Goal: Navigation & Orientation: Find specific page/section

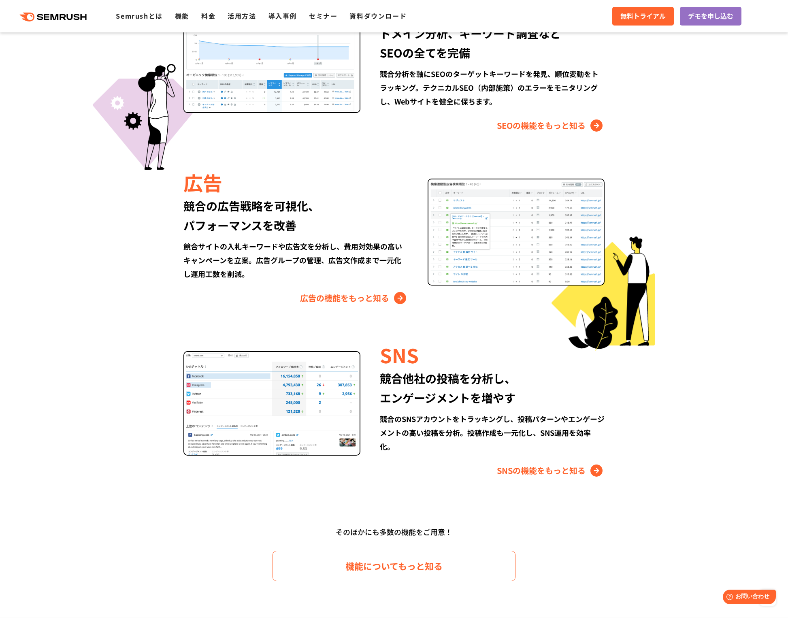
scroll to position [528, 0]
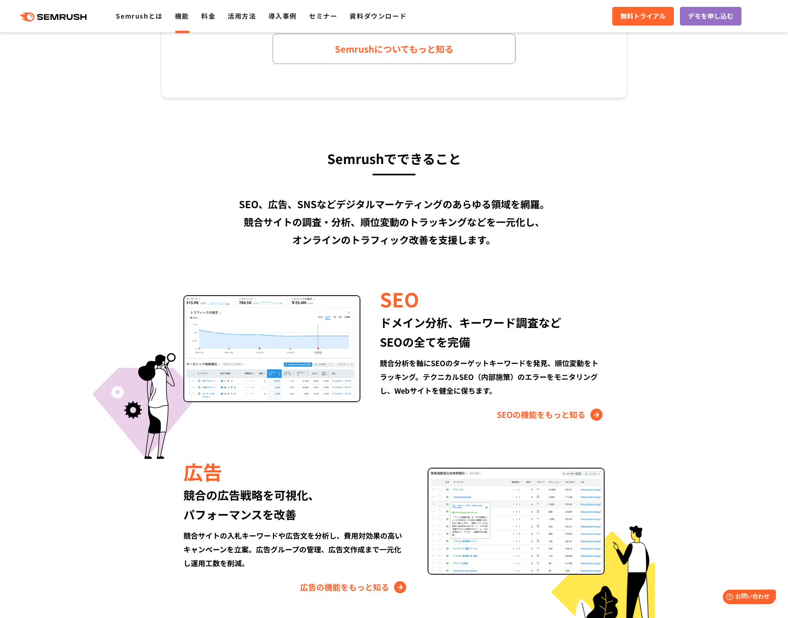
click at [183, 20] on link "機能" at bounding box center [182, 16] width 14 height 10
